Goal: Task Accomplishment & Management: Manage account settings

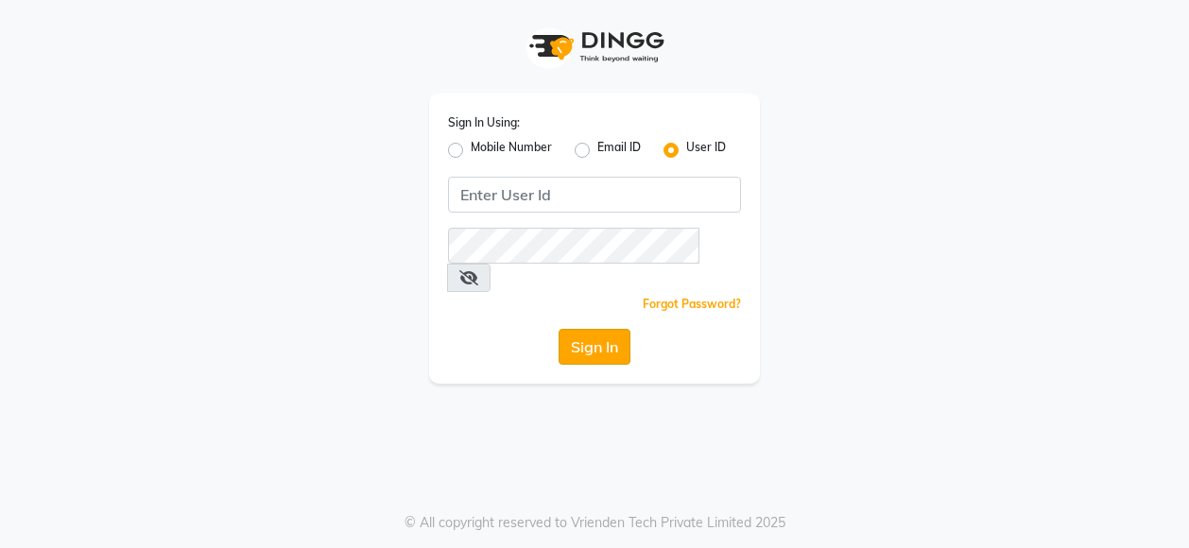
click at [584, 329] on button "Sign In" at bounding box center [595, 347] width 72 height 36
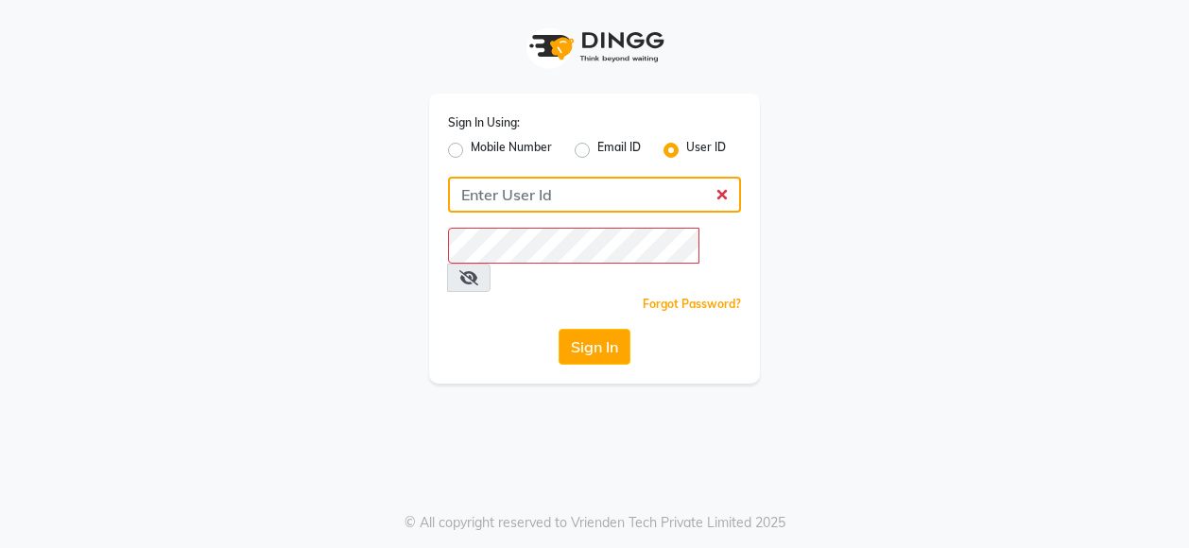
click at [507, 193] on input "Username" at bounding box center [594, 195] width 293 height 36
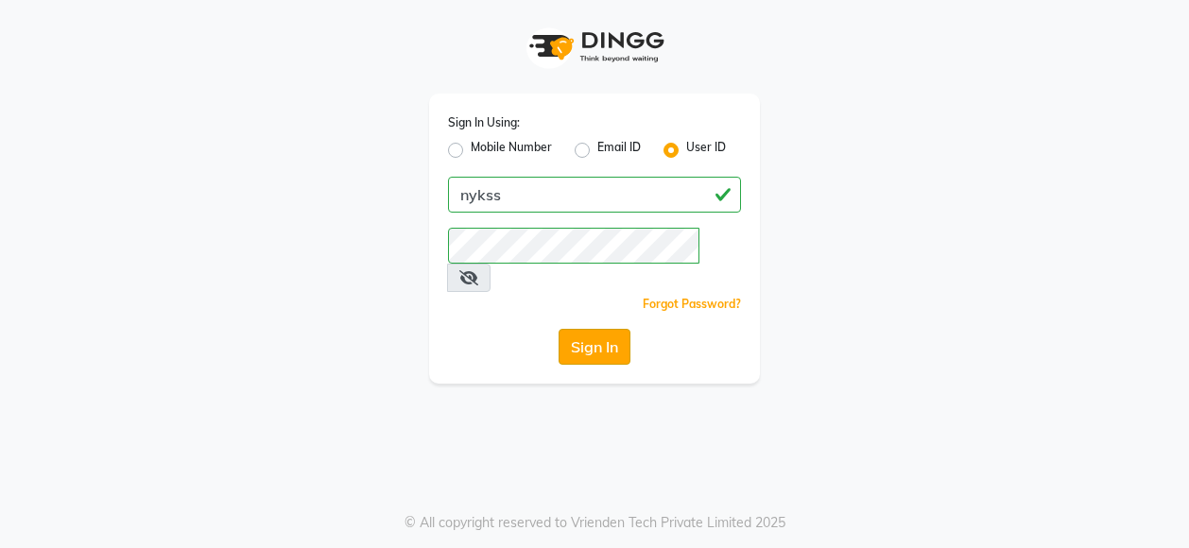
click at [604, 329] on button "Sign In" at bounding box center [595, 347] width 72 height 36
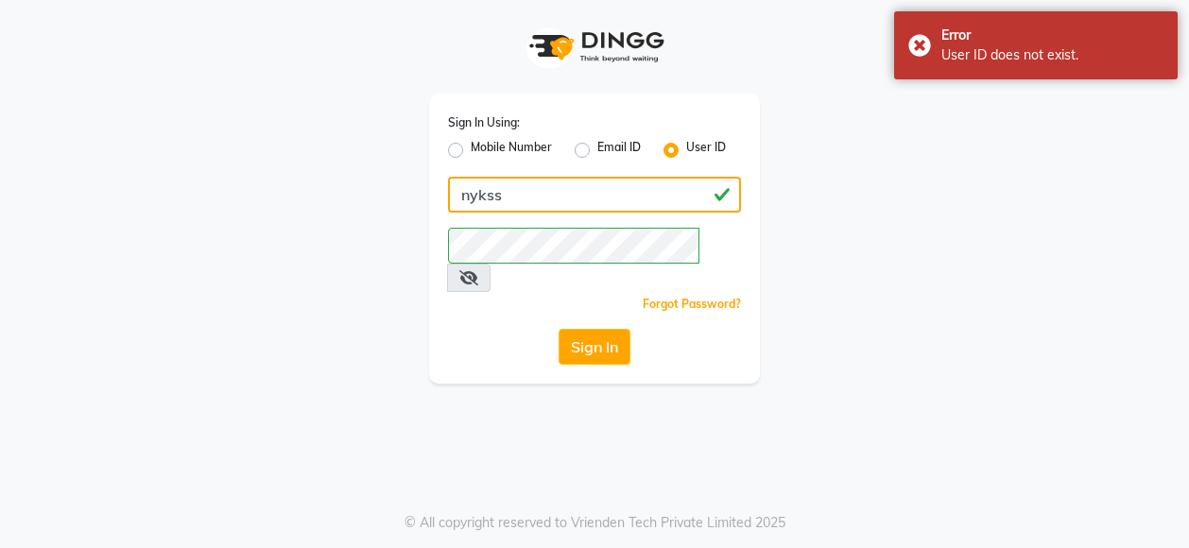
click at [513, 184] on input "nykss" at bounding box center [594, 195] width 293 height 36
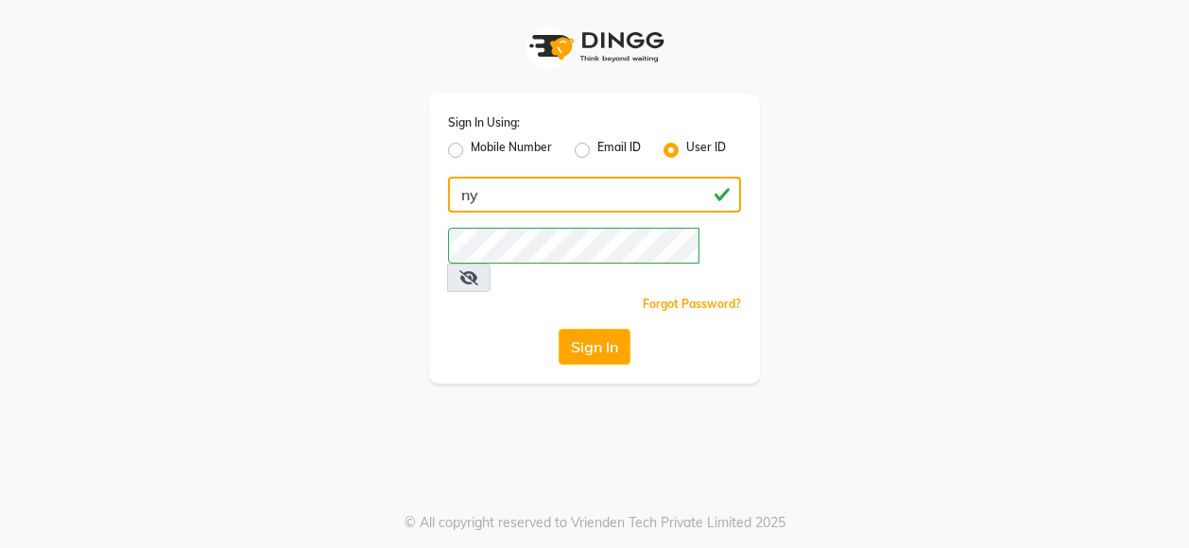
type input "n"
click at [717, 202] on input "Username" at bounding box center [594, 195] width 293 height 36
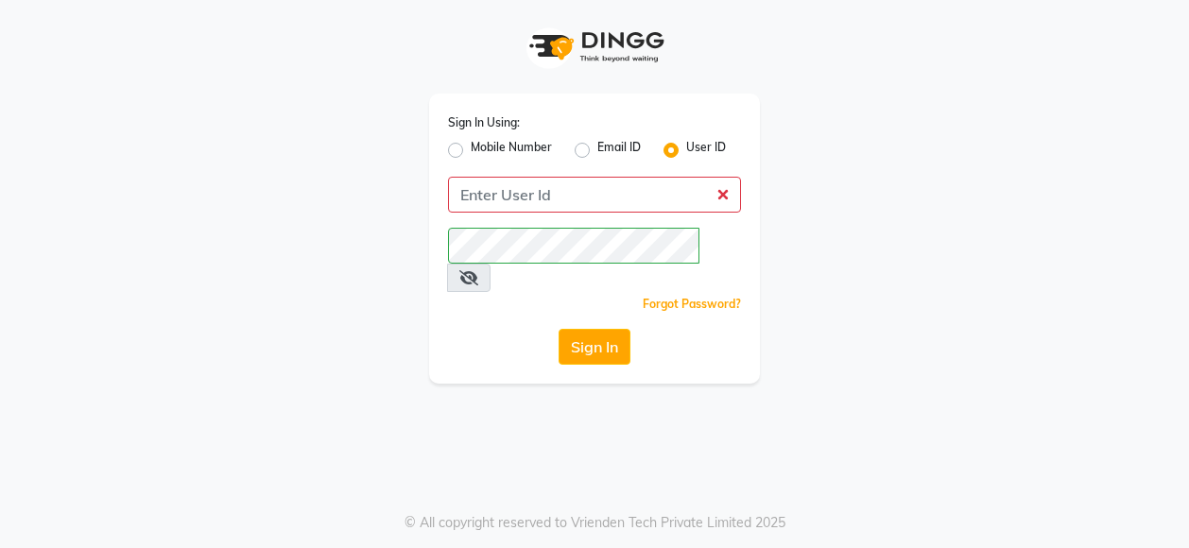
click at [478, 270] on icon at bounding box center [468, 277] width 19 height 15
click at [588, 329] on button "Sign In" at bounding box center [595, 347] width 72 height 36
click at [593, 329] on button "Sign In" at bounding box center [595, 347] width 72 height 36
click at [594, 155] on div "Email ID" at bounding box center [608, 150] width 66 height 23
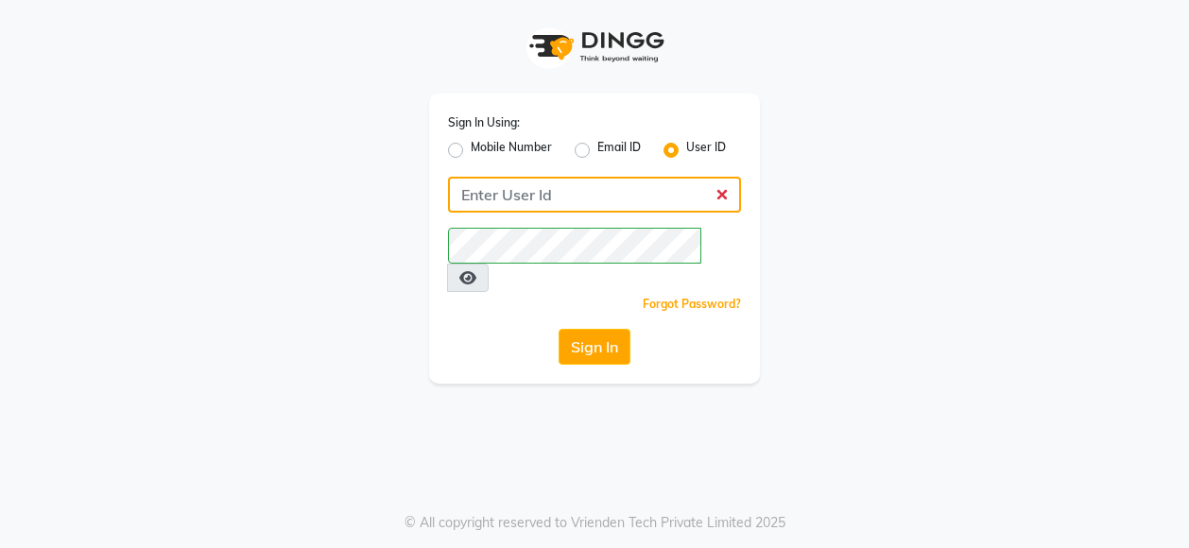
click at [476, 188] on input "Username" at bounding box center [594, 195] width 293 height 36
type input "8700091425"
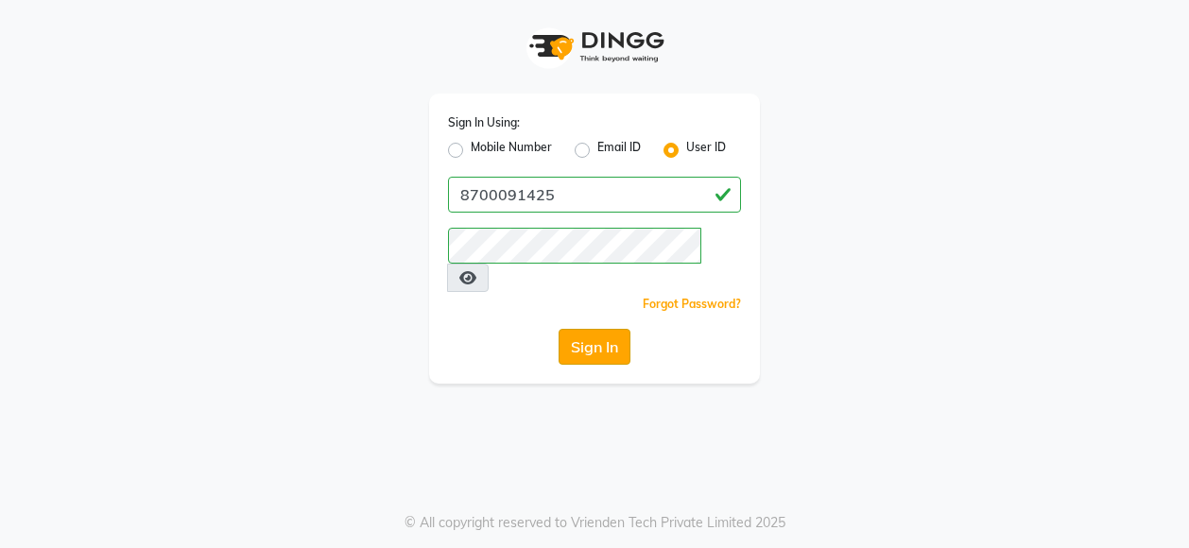
click at [590, 329] on button "Sign In" at bounding box center [595, 347] width 72 height 36
click at [605, 329] on button "Sign In" at bounding box center [595, 347] width 72 height 36
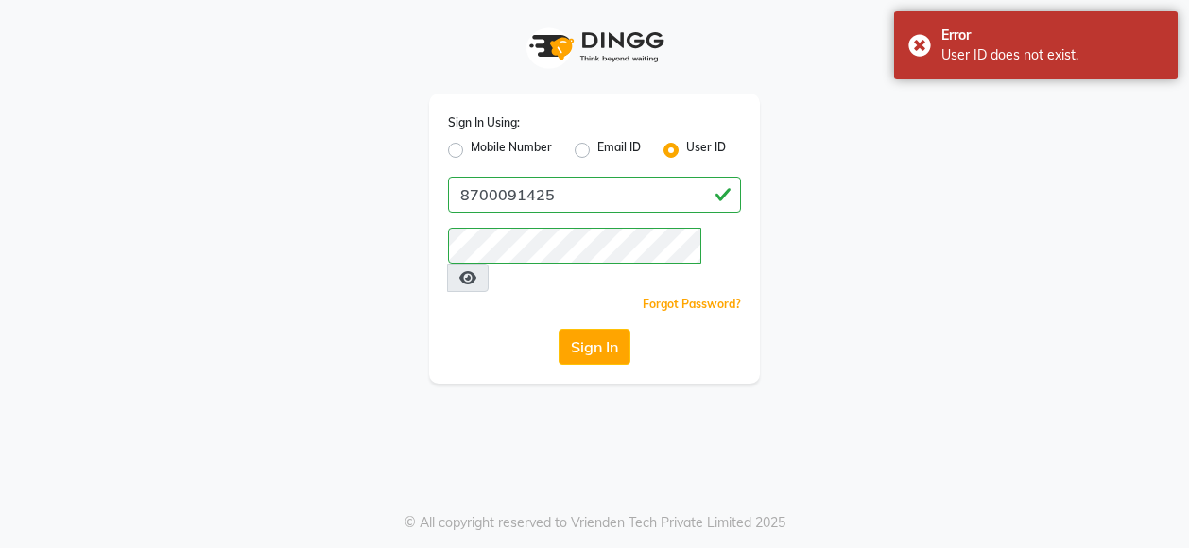
click at [471, 153] on label "Mobile Number" at bounding box center [511, 150] width 81 height 23
click at [471, 151] on input "Mobile Number" at bounding box center [477, 145] width 12 height 12
radio input "true"
radio input "false"
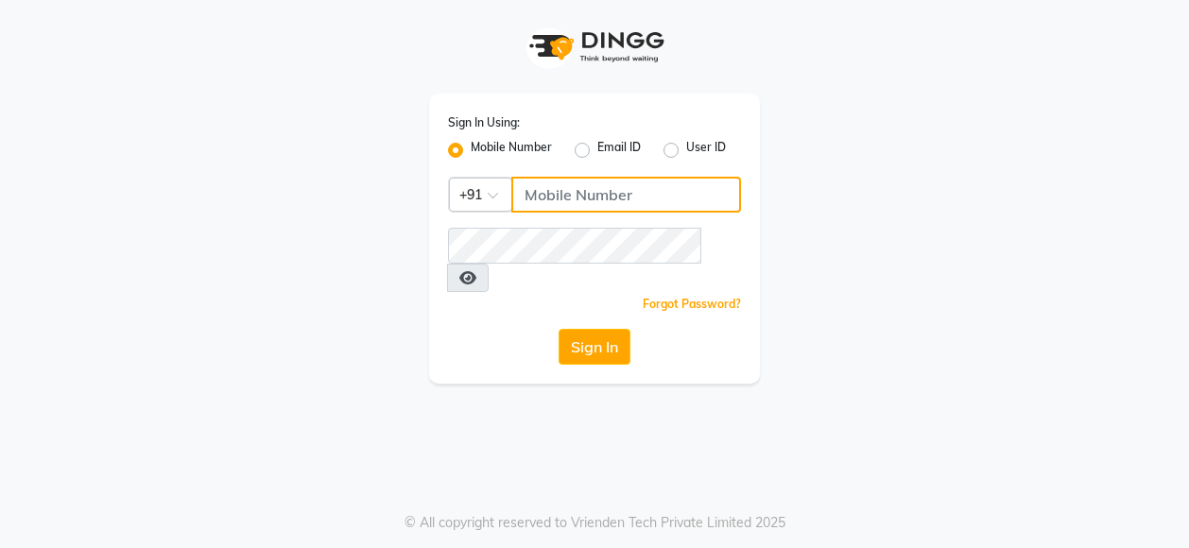
click at [527, 196] on input "Username" at bounding box center [626, 195] width 230 height 36
type input "8700091425"
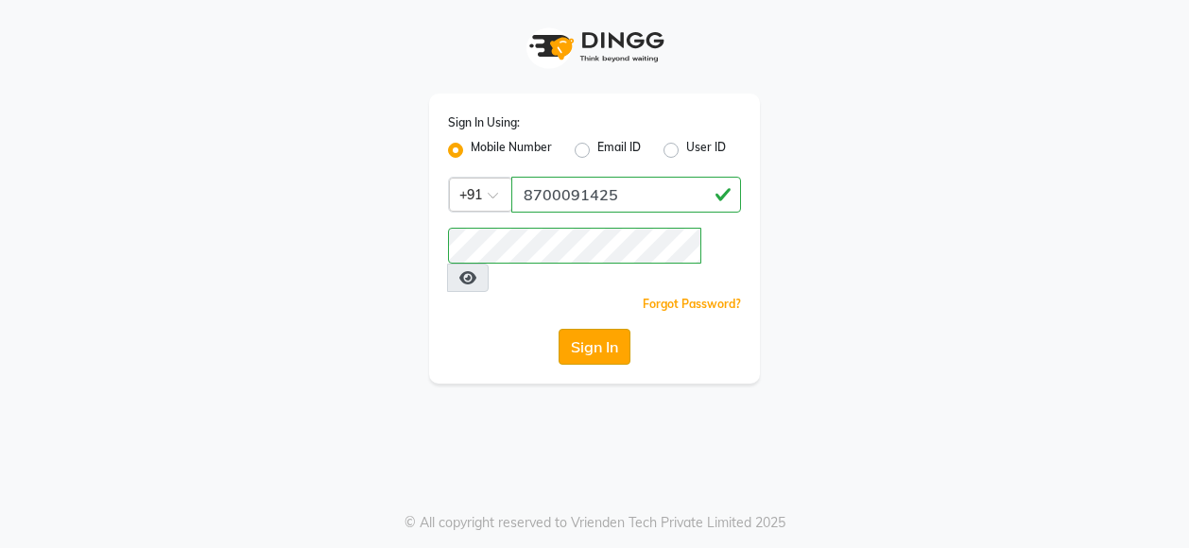
click at [582, 329] on button "Sign In" at bounding box center [595, 347] width 72 height 36
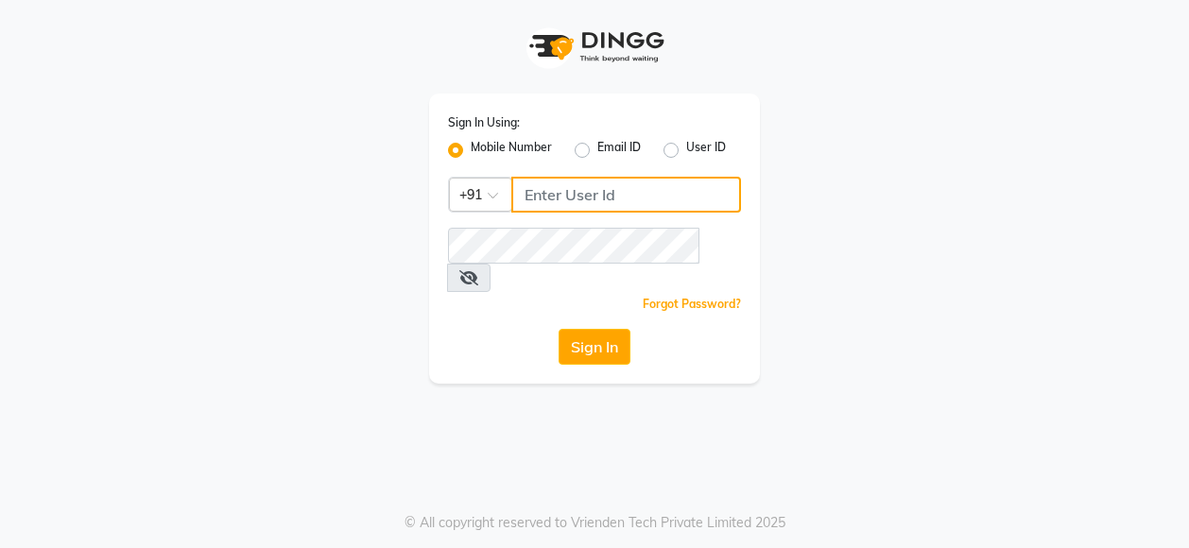
click at [547, 194] on input "Username" at bounding box center [626, 195] width 230 height 36
type input "8700091425"
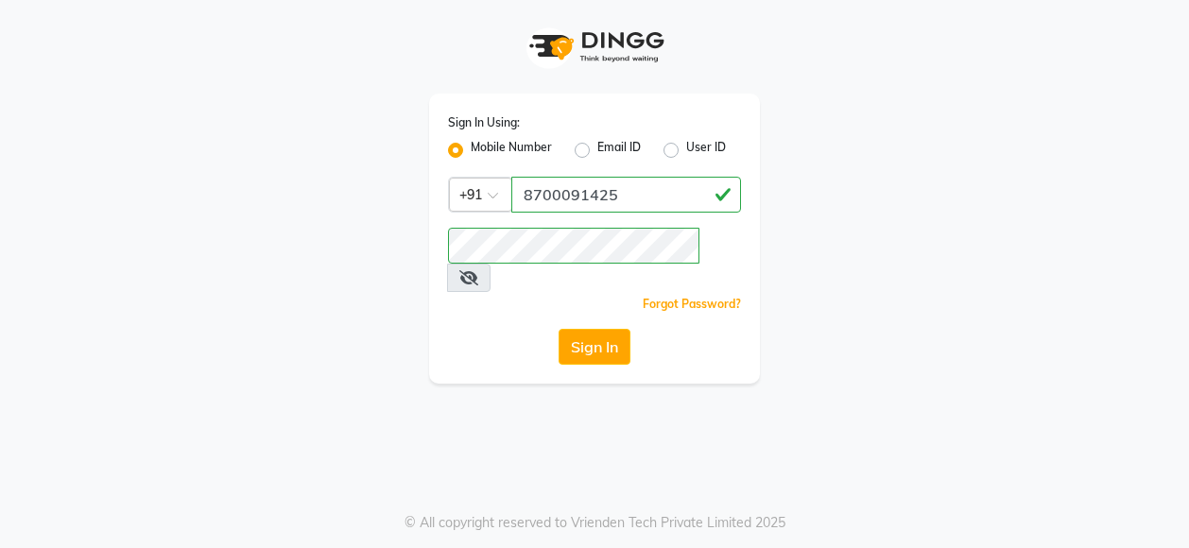
click at [478, 270] on icon at bounding box center [468, 277] width 19 height 15
click at [602, 329] on button "Sign In" at bounding box center [595, 347] width 72 height 36
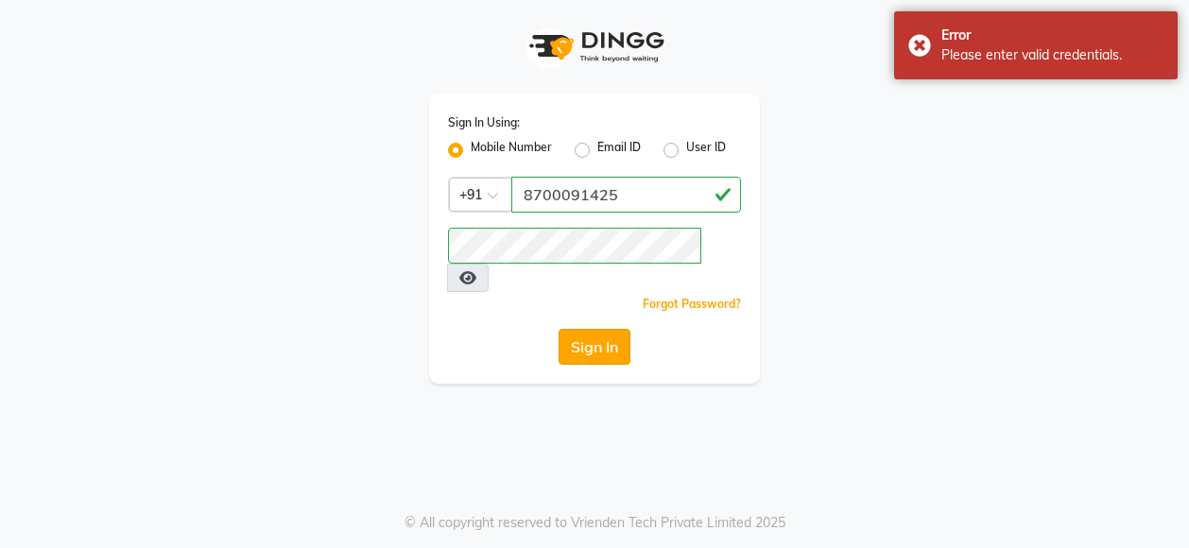
click at [588, 329] on button "Sign In" at bounding box center [595, 347] width 72 height 36
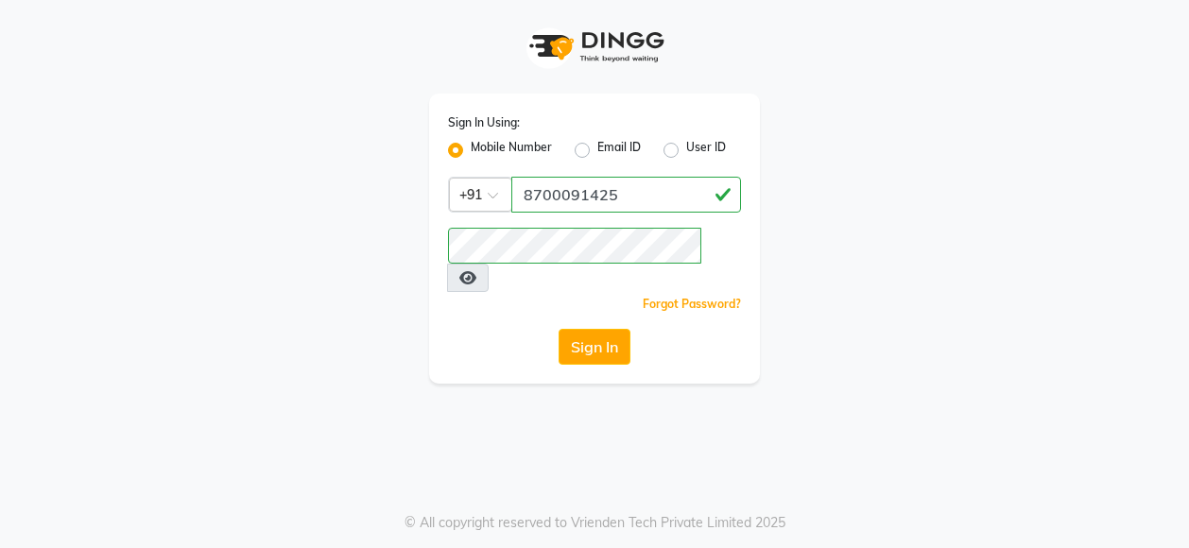
click at [476, 270] on icon at bounding box center [467, 277] width 17 height 15
click at [588, 329] on button "Sign In" at bounding box center [595, 347] width 72 height 36
click at [491, 264] on span at bounding box center [468, 278] width 43 height 28
click at [478, 270] on icon at bounding box center [468, 277] width 19 height 15
click at [600, 329] on button "Sign In" at bounding box center [595, 347] width 72 height 36
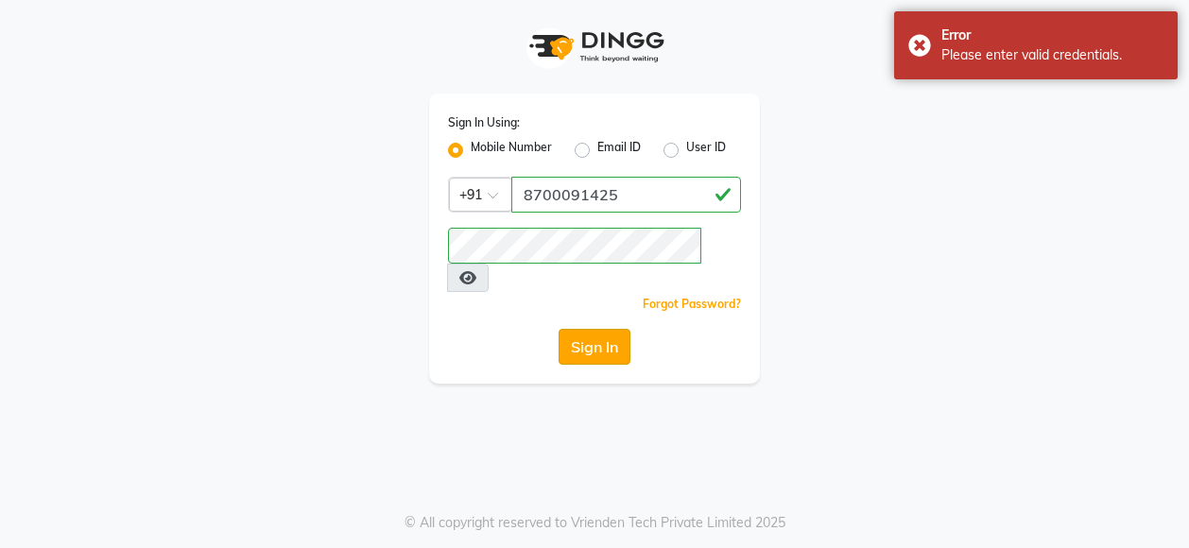
click at [600, 329] on button "Sign In" at bounding box center [595, 347] width 72 height 36
click at [686, 154] on label "User ID" at bounding box center [706, 150] width 40 height 23
click at [686, 151] on input "User ID" at bounding box center [692, 145] width 12 height 12
radio input "true"
radio input "false"
